Goal: Transaction & Acquisition: Obtain resource

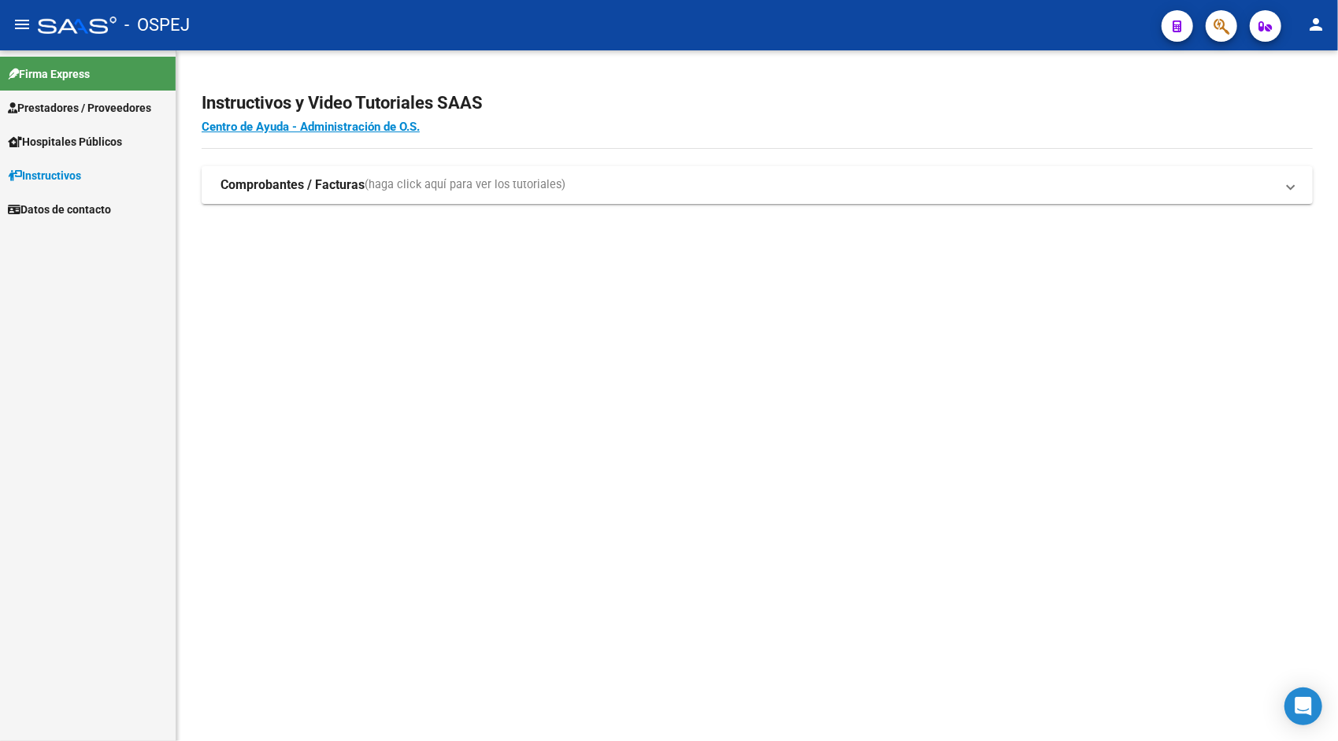
click at [1318, 30] on mat-icon "person" at bounding box center [1315, 24] width 19 height 19
click at [1301, 118] on button "exit_to_app Salir" at bounding box center [1283, 104] width 96 height 38
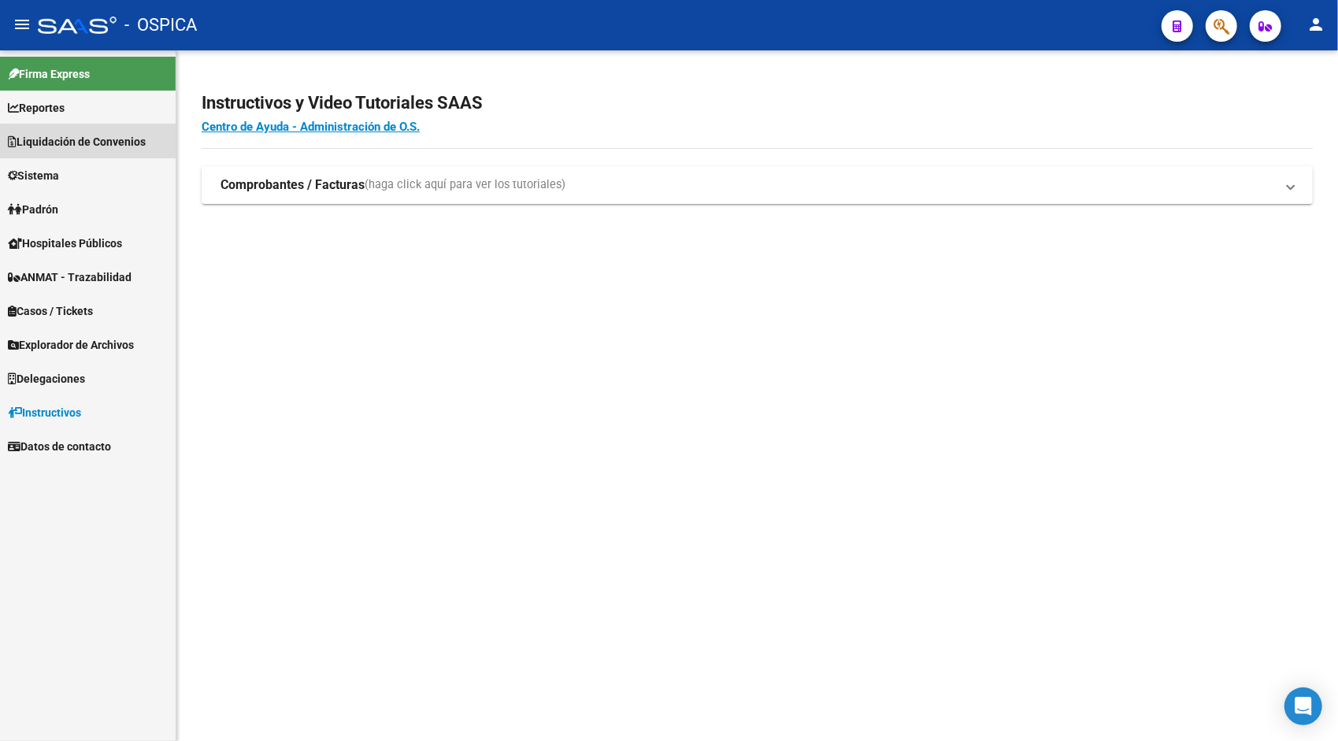
click at [129, 143] on span "Liquidación de Convenios" at bounding box center [77, 141] width 138 height 17
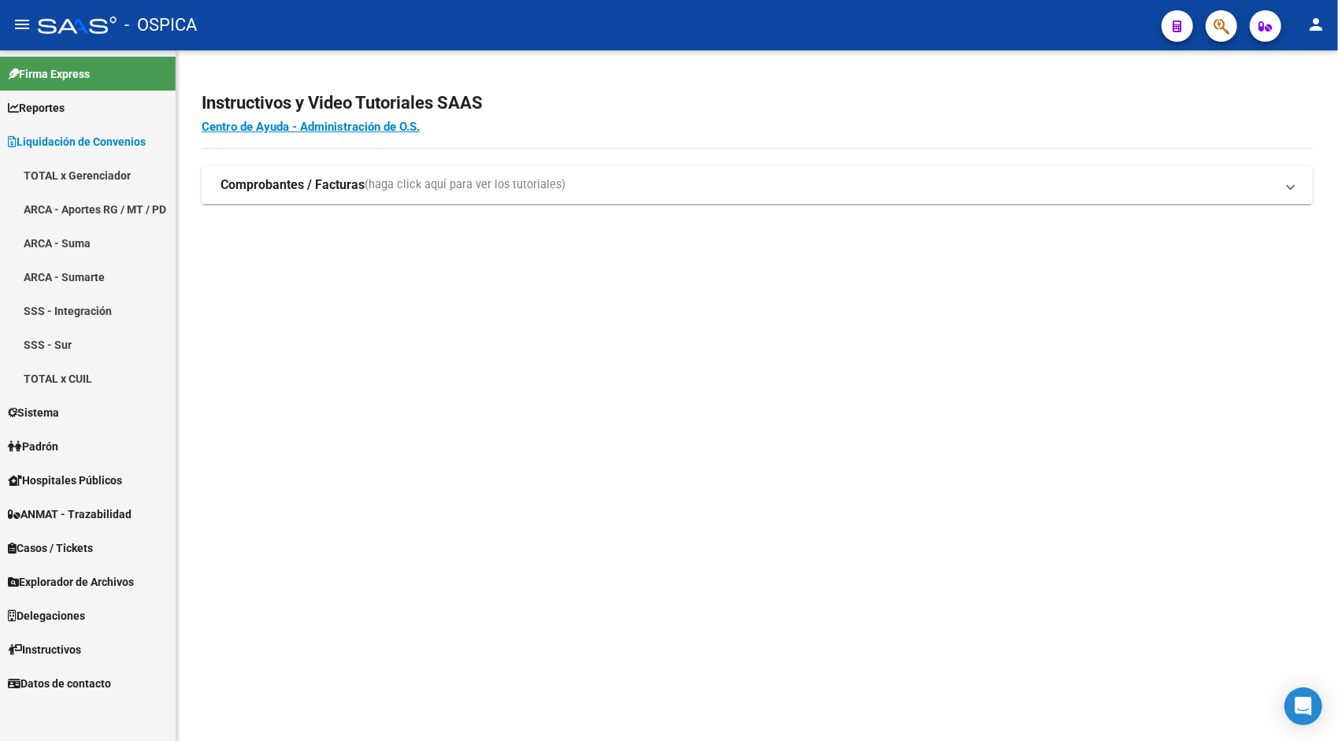
click at [83, 203] on link "ARCA - Aportes RG / MT / PD" at bounding box center [88, 209] width 176 height 34
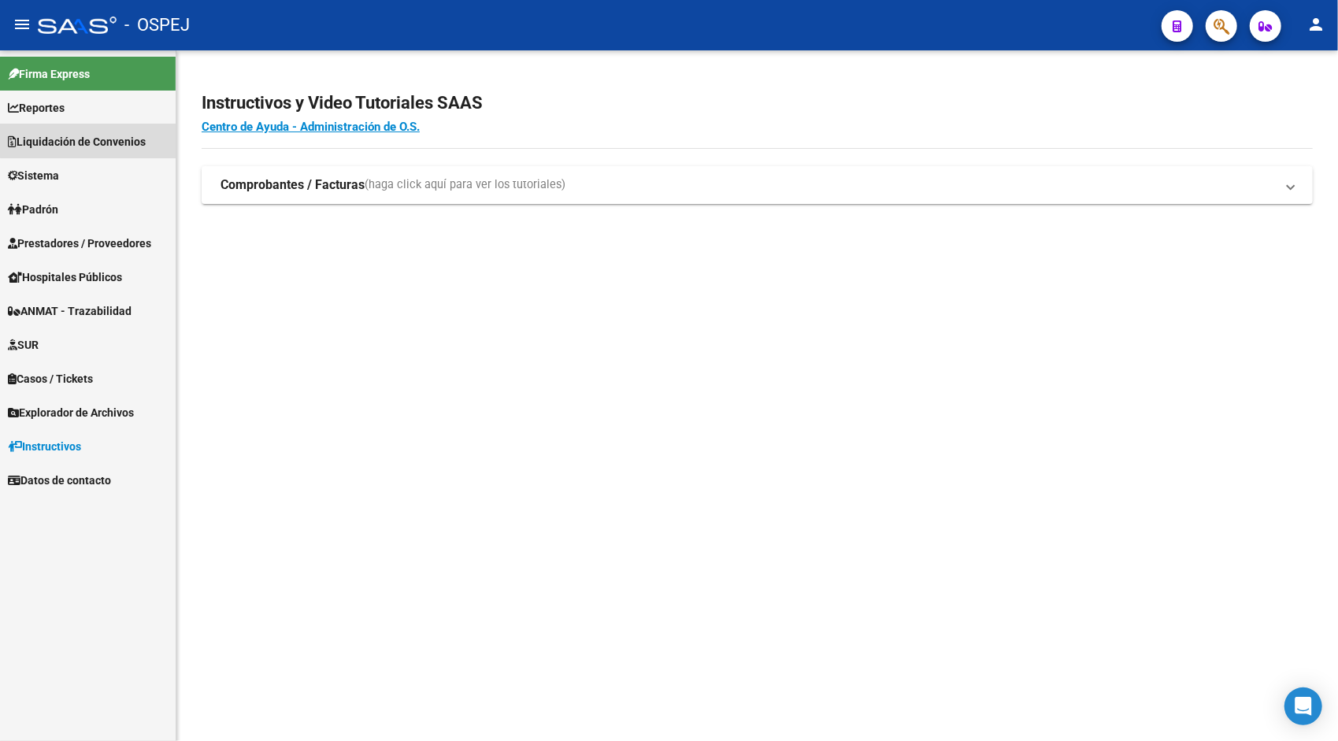
click at [132, 133] on span "Liquidación de Convenios" at bounding box center [77, 141] width 138 height 17
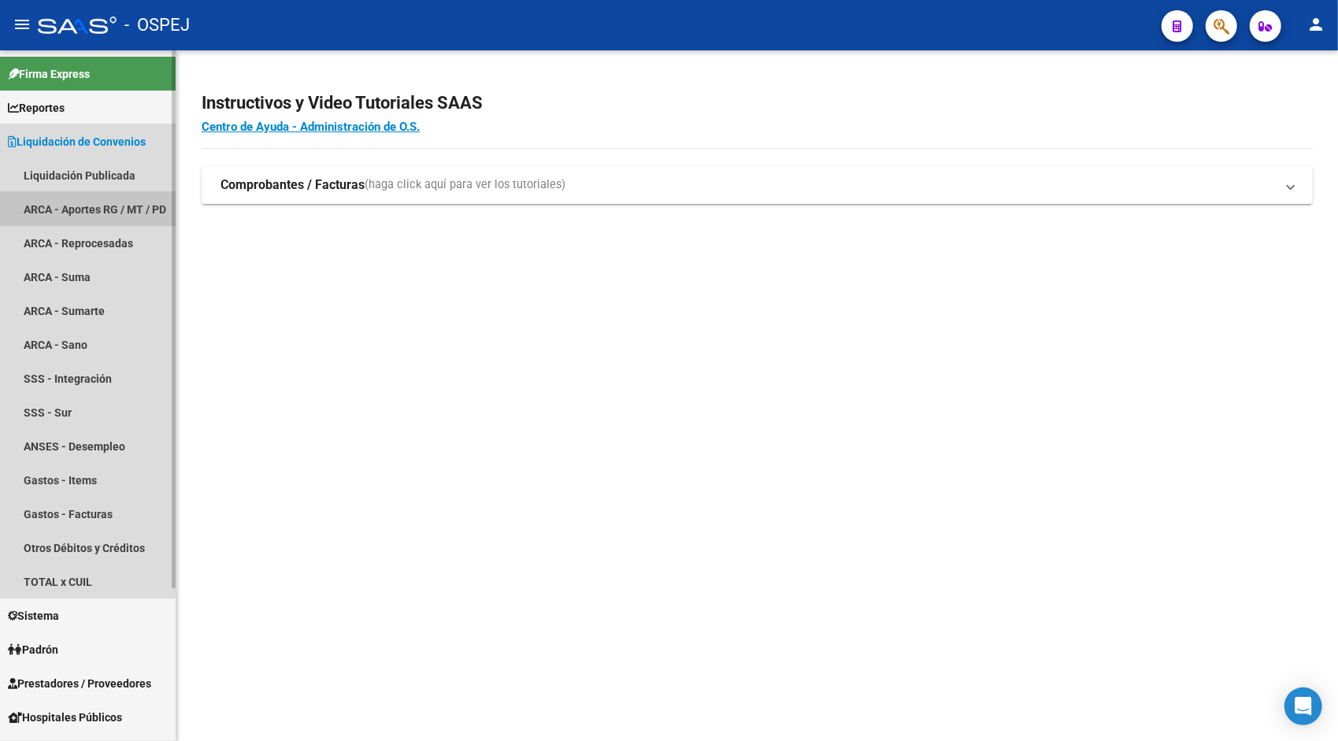
click at [118, 200] on link "ARCA - Aportes RG / MT / PD" at bounding box center [88, 209] width 176 height 34
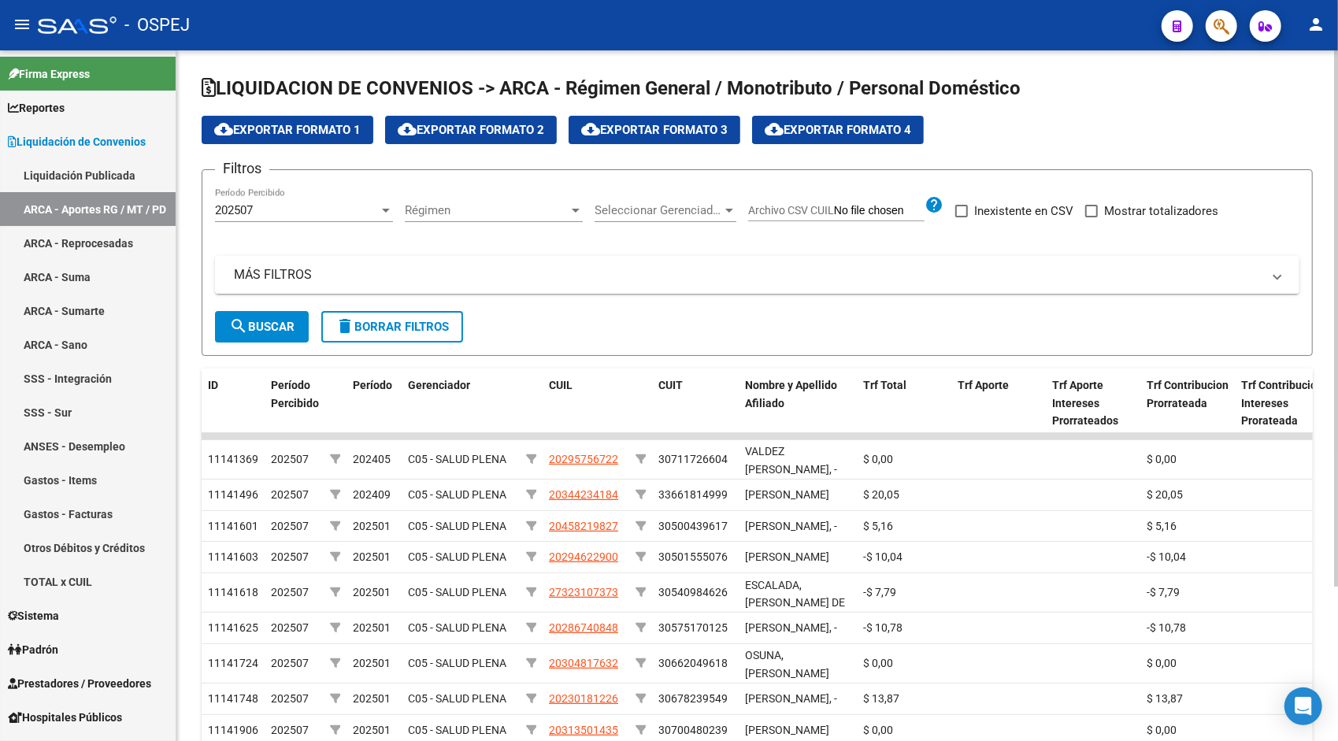
click at [327, 131] on span "cloud_download Exportar Formato 1" at bounding box center [287, 130] width 146 height 14
